Goal: Task Accomplishment & Management: Manage account settings

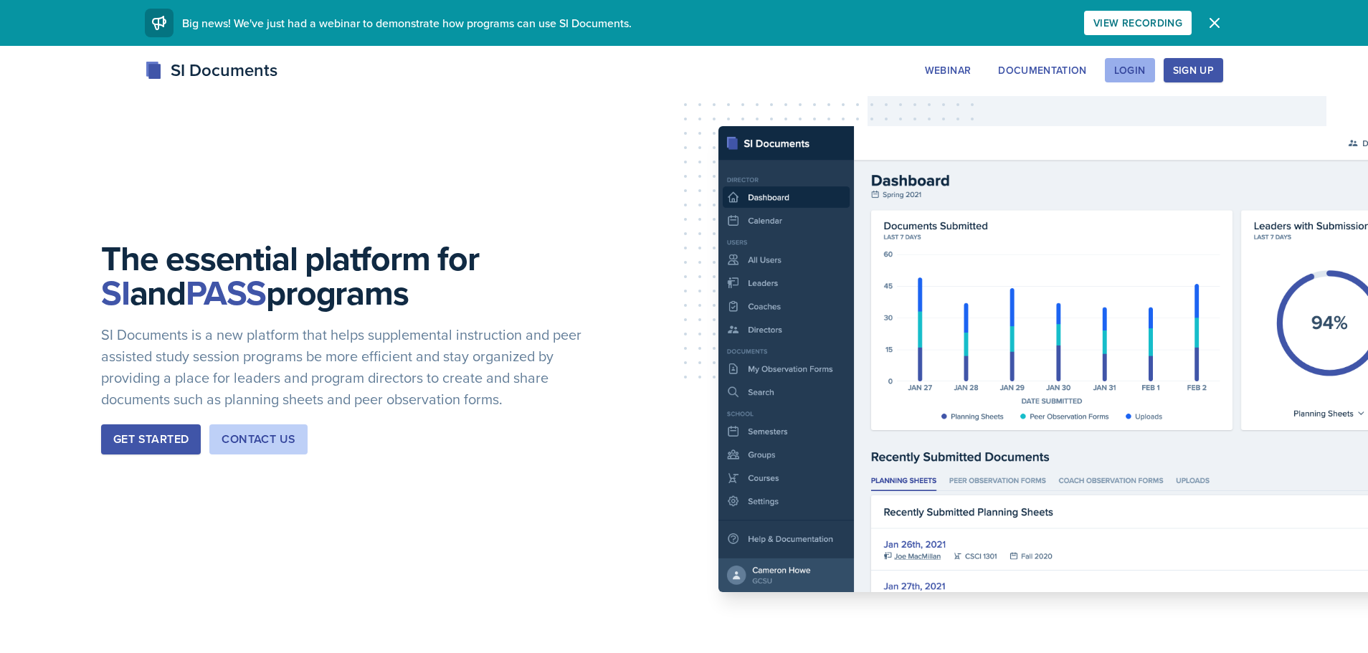
click at [1123, 72] on div "Login" at bounding box center [1130, 70] width 32 height 11
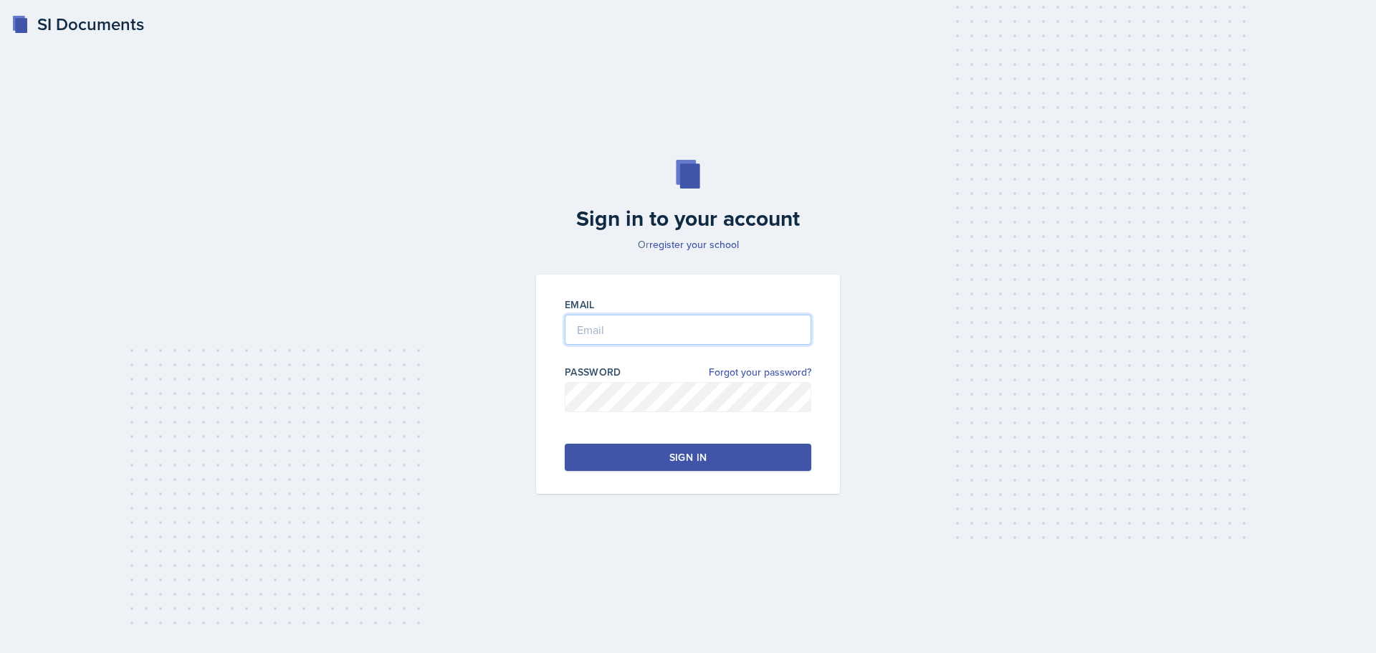
type input "[EMAIL_ADDRESS][DOMAIN_NAME]"
click at [631, 454] on button "Sign in" at bounding box center [688, 457] width 247 height 27
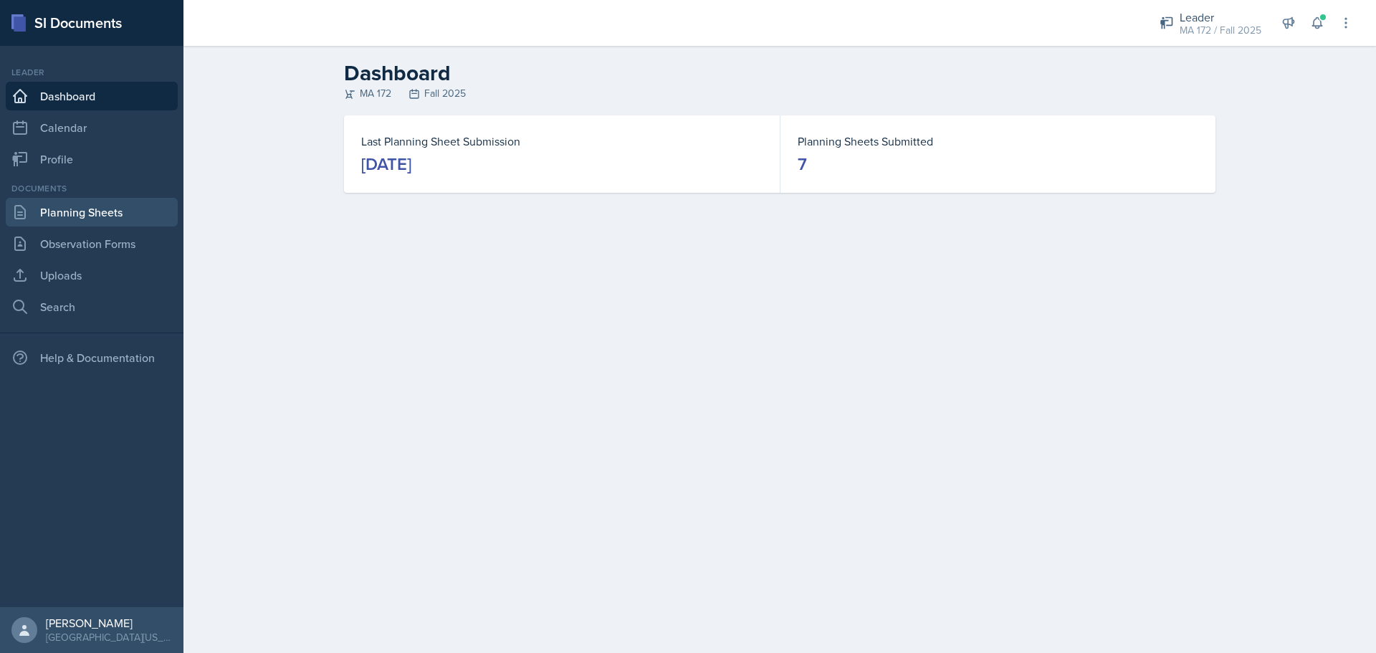
click at [88, 216] on link "Planning Sheets" at bounding box center [92, 212] width 172 height 29
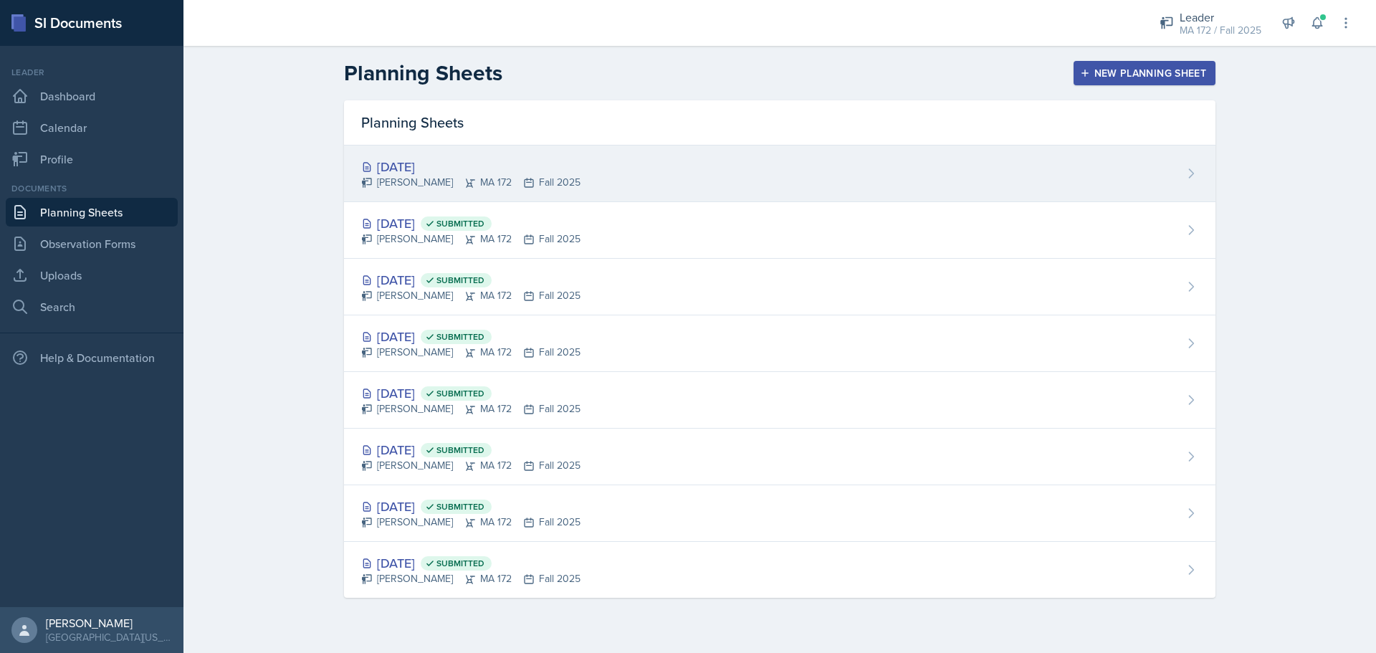
click at [615, 183] on div "[DATE] Sierra Harley MA 172 Fall 2025" at bounding box center [780, 174] width 872 height 57
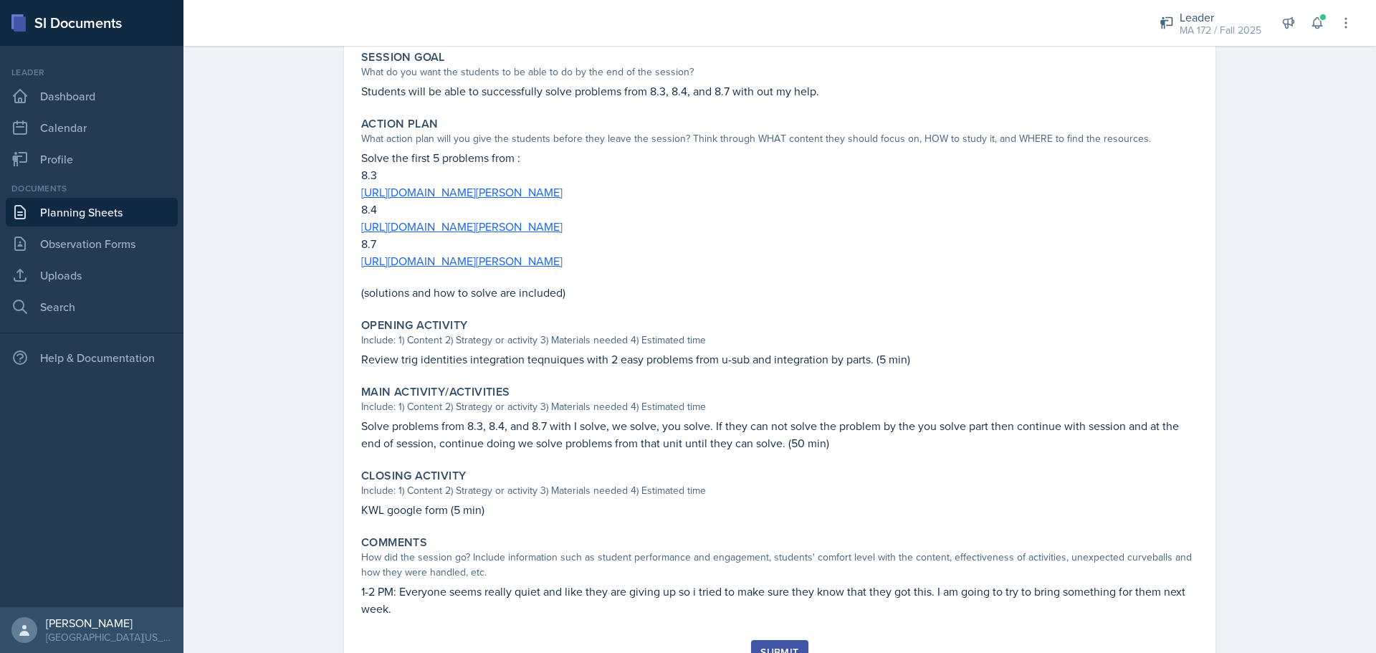
scroll to position [350, 0]
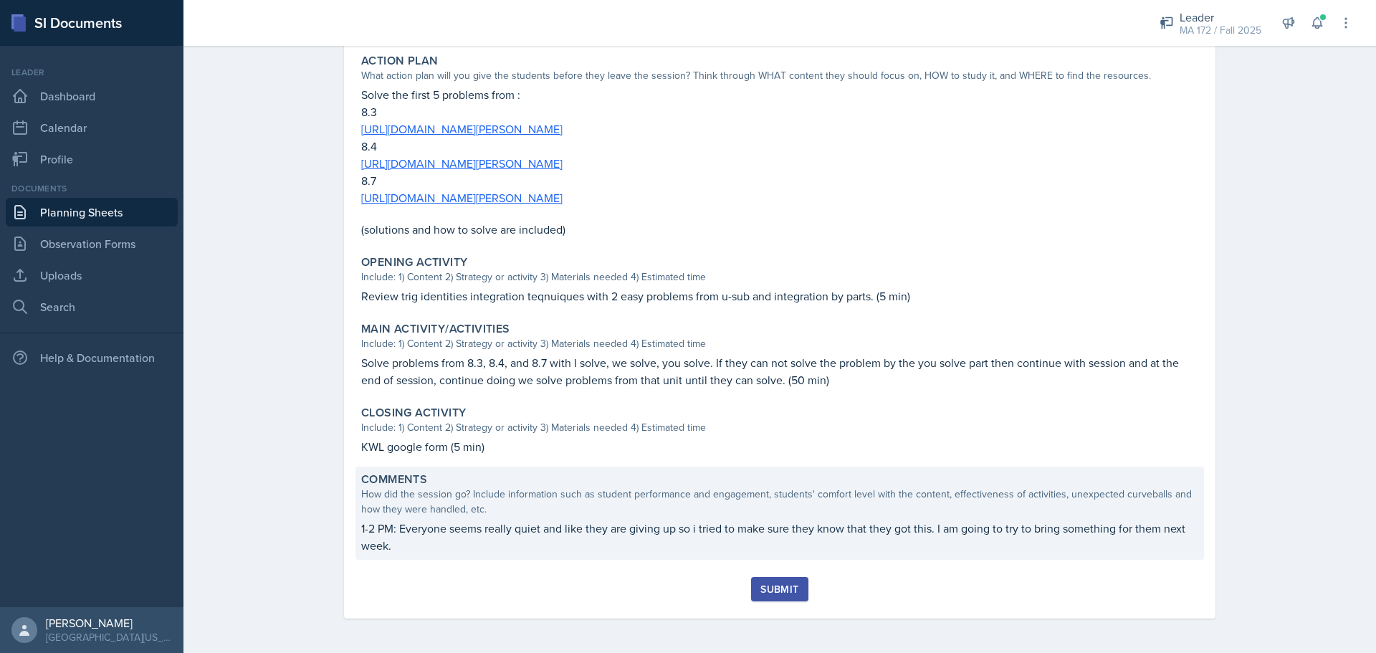
click at [490, 556] on div "Comments How did the session go? Include information such as student performanc…" at bounding box center [780, 513] width 849 height 93
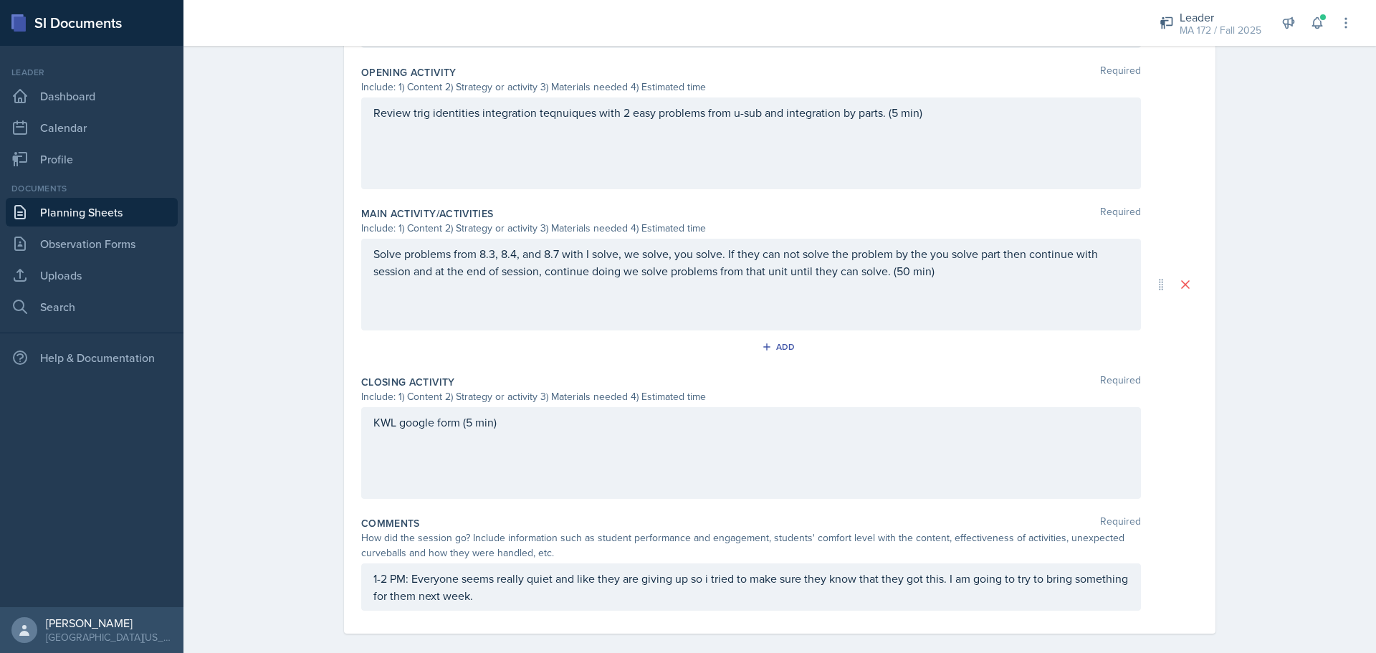
click at [548, 584] on p "1-2 PM: Everyone seems really quiet and like they are giving up so i tried to m…" at bounding box center [751, 587] width 756 height 34
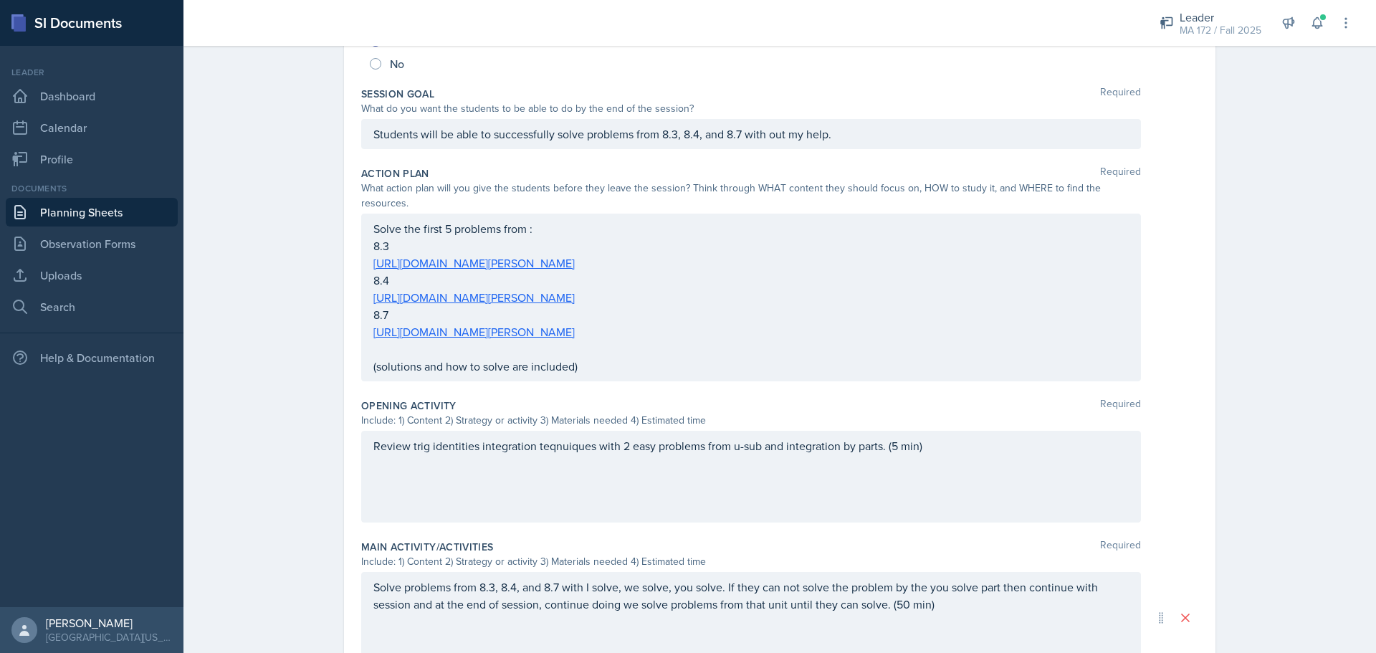
scroll to position [0, 0]
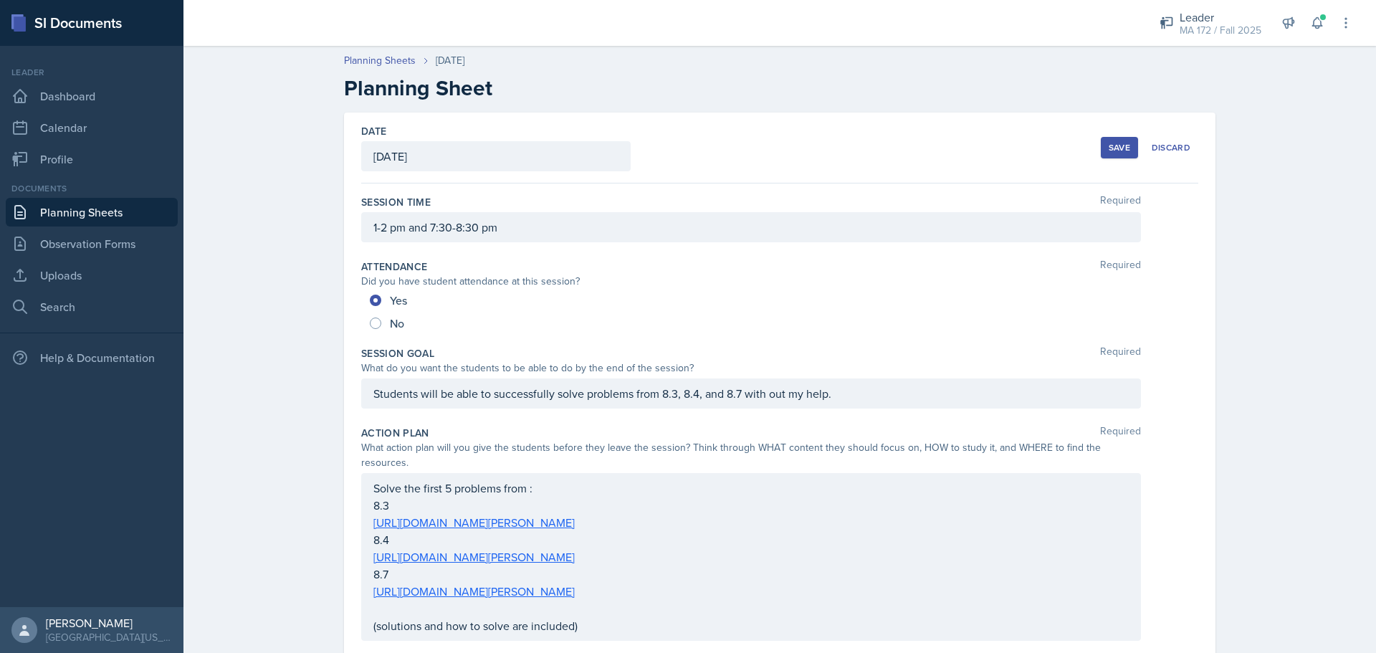
click at [1113, 146] on div "Save" at bounding box center [1120, 147] width 22 height 11
